Goal: Obtain resource: Download file/media

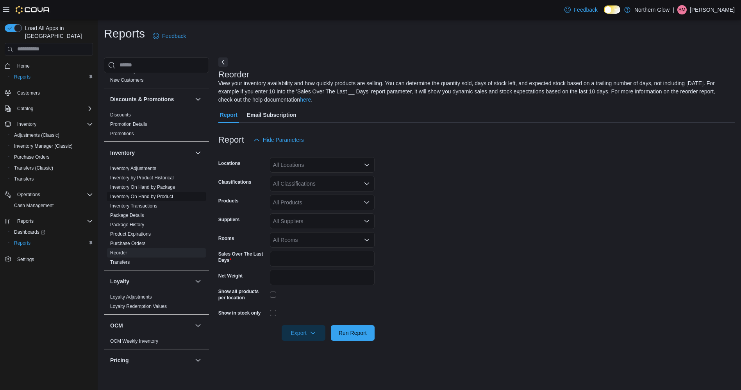
scroll to position [57, 0]
click at [163, 197] on link "Inventory On Hand by Product" at bounding box center [141, 196] width 63 height 5
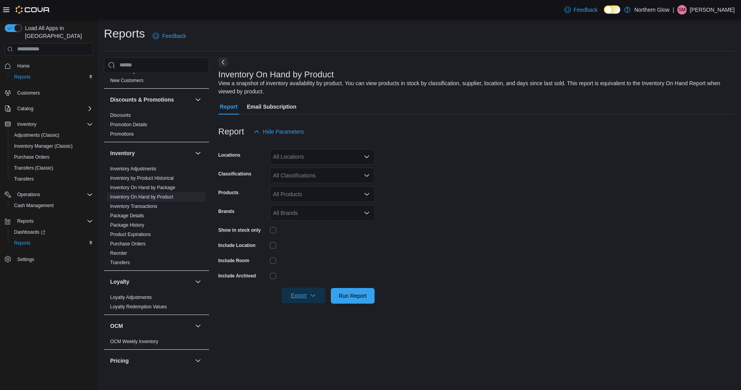
click at [297, 298] on span "Export" at bounding box center [304, 296] width 34 height 16
click at [306, 309] on span "Export to Excel" at bounding box center [303, 311] width 35 height 6
